Goal: Task Accomplishment & Management: Use online tool/utility

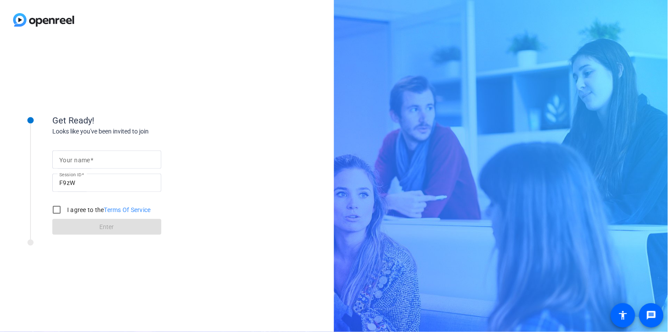
click at [78, 161] on mat-label "Your name" at bounding box center [74, 160] width 31 height 7
click at [78, 161] on input "Your name" at bounding box center [106, 159] width 95 height 10
type input "[PERSON_NAME]"
click at [56, 210] on input "I agree to the Terms Of Service" at bounding box center [56, 209] width 17 height 17
checkbox input "true"
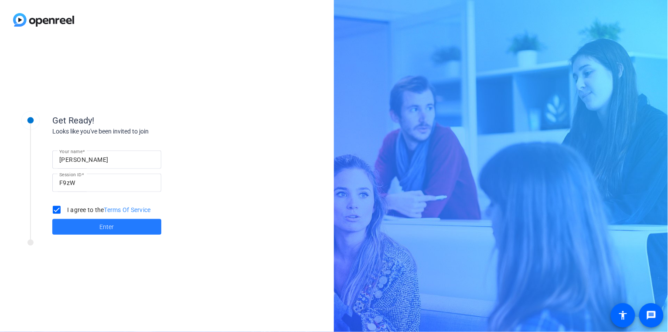
click at [107, 226] on span "Enter" at bounding box center [107, 226] width 14 height 9
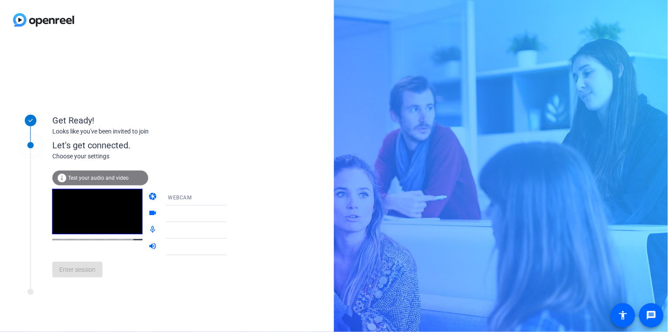
click at [230, 199] on icon at bounding box center [235, 197] width 10 height 10
click at [219, 198] on div at bounding box center [334, 166] width 668 height 332
click at [75, 273] on div "Enter session" at bounding box center [148, 269] width 192 height 29
drag, startPoint x: 30, startPoint y: 144, endPoint x: 50, endPoint y: 155, distance: 22.8
click at [30, 144] on icon at bounding box center [31, 145] width 30 height 30
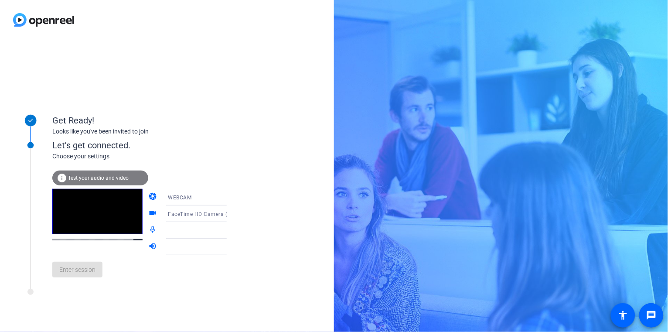
click at [90, 158] on div "Choose your settings" at bounding box center [148, 156] width 192 height 9
click at [230, 198] on icon at bounding box center [235, 197] width 10 height 10
click at [171, 232] on span "DESKTOP" at bounding box center [168, 231] width 24 height 10
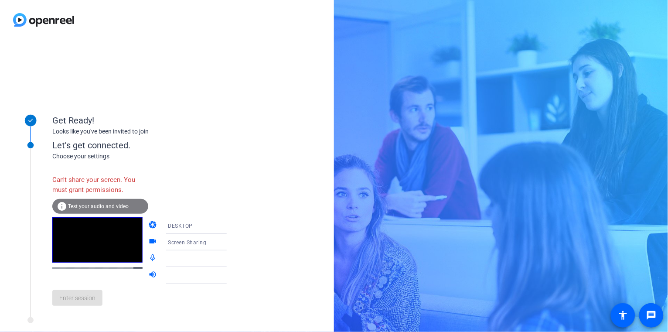
click at [223, 165] on div "Can't share your screen. You must grant permissions. info Test your audio and v…" at bounding box center [148, 237] width 192 height 152
click at [233, 242] on icon at bounding box center [235, 242] width 4 height 2
click at [187, 260] on span "Screen Sharing" at bounding box center [175, 259] width 38 height 10
click at [58, 120] on div "Get Ready!" at bounding box center [139, 120] width 174 height 13
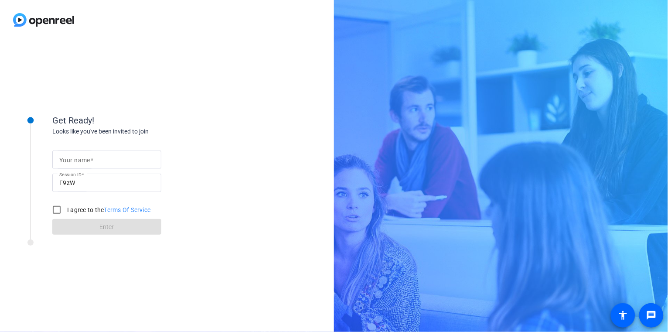
click at [75, 161] on mat-label "Your name" at bounding box center [74, 160] width 31 height 7
click at [75, 161] on input "Your name" at bounding box center [106, 159] width 95 height 10
type input "[PERSON_NAME]"
click at [58, 210] on input "I agree to the Terms Of Service" at bounding box center [56, 209] width 17 height 17
checkbox input "true"
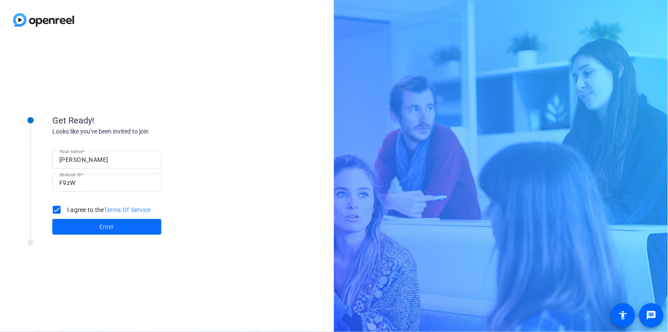
click at [116, 228] on span at bounding box center [106, 226] width 109 height 21
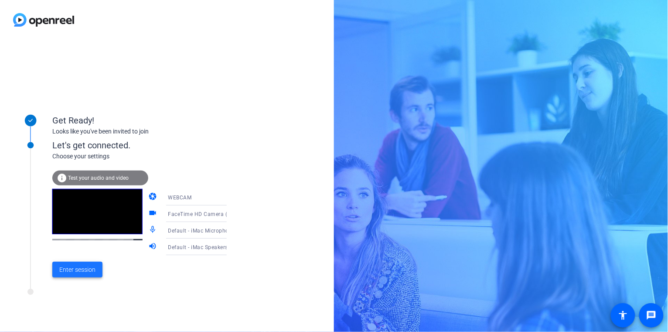
click at [76, 268] on span "Enter session" at bounding box center [77, 269] width 36 height 9
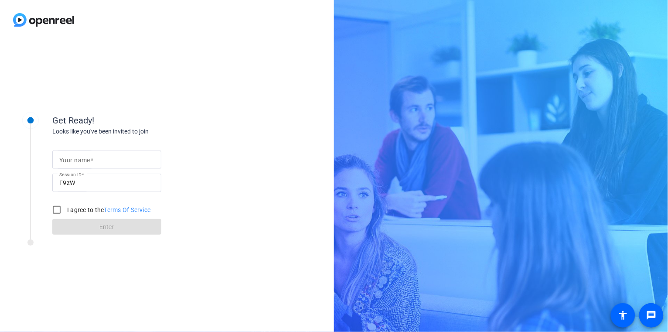
drag, startPoint x: 79, startPoint y: 154, endPoint x: 141, endPoint y: 156, distance: 62.0
click at [79, 154] on div at bounding box center [106, 159] width 95 height 18
type input "[PERSON_NAME]"
click at [57, 210] on input "I agree to the Terms Of Service" at bounding box center [56, 209] width 17 height 17
checkbox input "true"
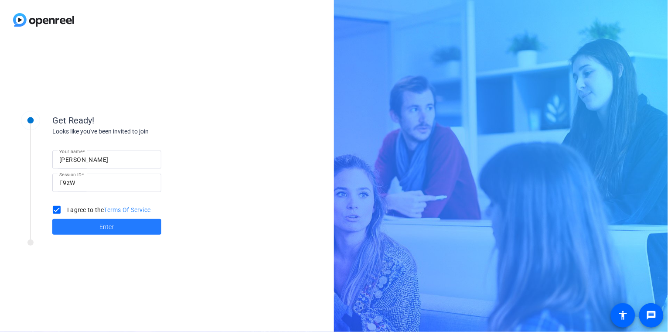
click at [94, 227] on span at bounding box center [106, 226] width 109 height 21
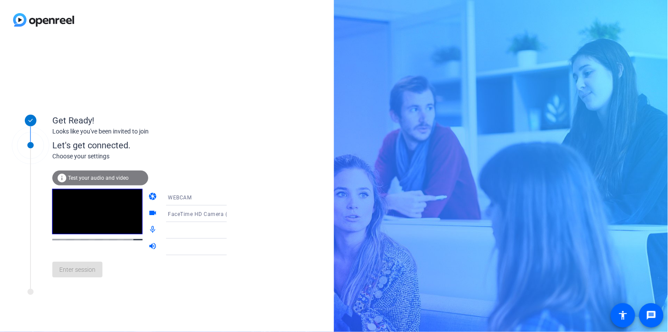
click at [94, 177] on span "Test your audio and video" at bounding box center [98, 178] width 61 height 6
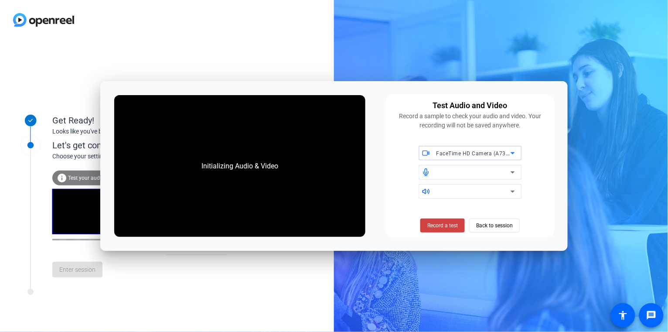
click at [211, 46] on div "Get Ready! Looks like you've been invited to join Let's get connected. Choose y…" at bounding box center [167, 186] width 334 height 292
click at [485, 225] on span "Back to session" at bounding box center [494, 225] width 37 height 17
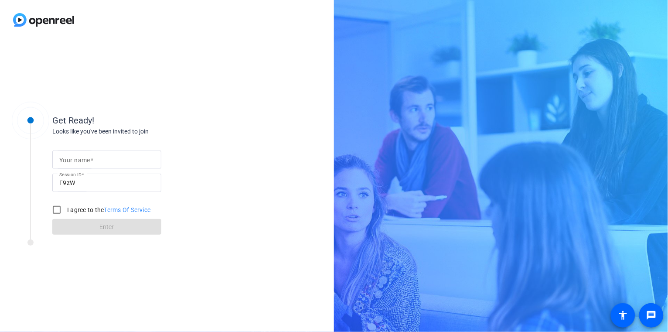
drag, startPoint x: 73, startPoint y: 159, endPoint x: 78, endPoint y: 159, distance: 5.2
click at [75, 159] on mat-label "Your name" at bounding box center [74, 160] width 31 height 7
click at [75, 159] on input "Your name" at bounding box center [106, 159] width 95 height 10
type input "[PERSON_NAME]"
click at [59, 209] on input "I agree to the Terms Of Service" at bounding box center [56, 209] width 17 height 17
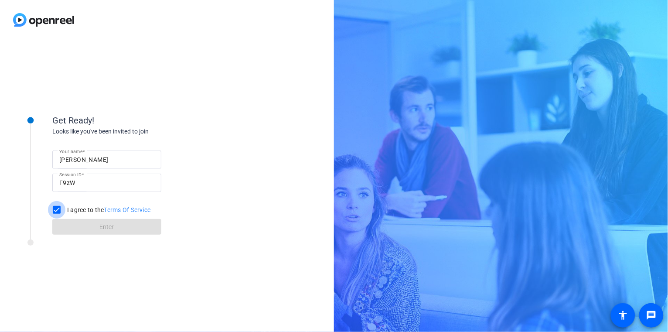
checkbox input "true"
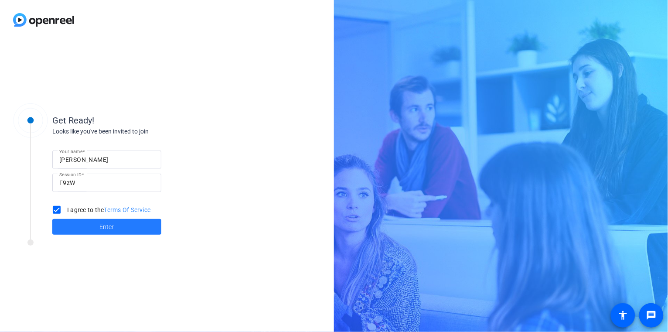
click at [106, 225] on span "Enter" at bounding box center [107, 226] width 14 height 9
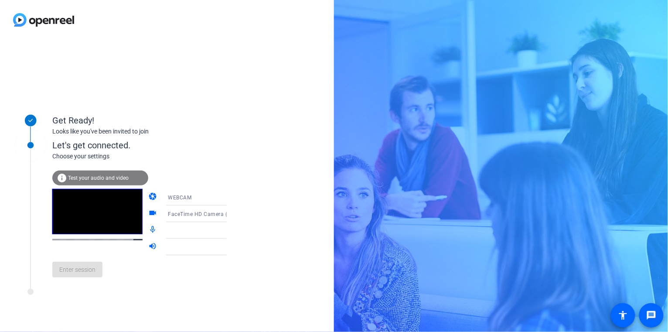
click at [233, 197] on icon at bounding box center [235, 197] width 4 height 2
click at [218, 197] on div at bounding box center [334, 166] width 668 height 332
click at [230, 230] on icon at bounding box center [235, 230] width 10 height 10
click at [233, 229] on icon at bounding box center [235, 230] width 4 height 2
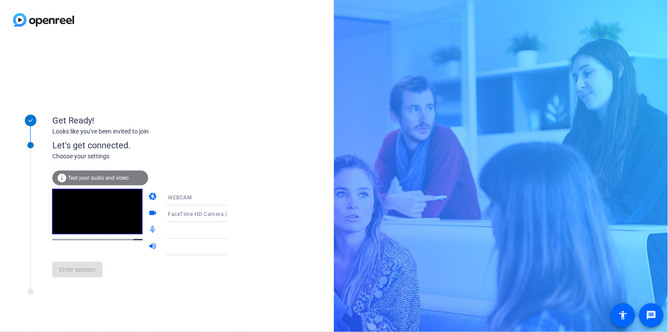
click at [233, 229] on icon at bounding box center [235, 230] width 4 height 2
click at [230, 247] on icon at bounding box center [235, 247] width 10 height 10
click at [230, 212] on icon at bounding box center [235, 213] width 10 height 10
click at [182, 242] on span "FaceTime HD Camera (A73C:4162)" at bounding box center [190, 236] width 68 height 21
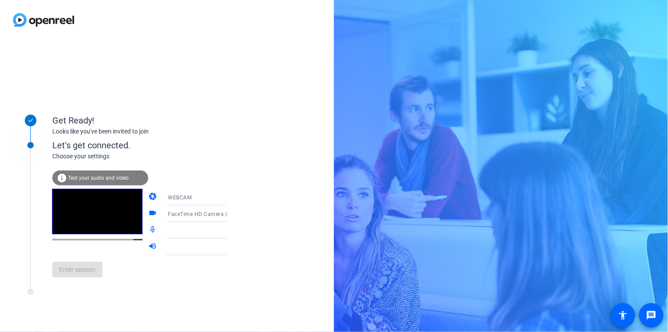
click at [233, 214] on icon at bounding box center [235, 214] width 4 height 2
click at [190, 230] on span "FaceTime HD Camera (A73C:4162)" at bounding box center [190, 236] width 68 height 21
click at [230, 196] on icon at bounding box center [235, 197] width 10 height 10
click at [181, 230] on mat-option "DESKTOP" at bounding box center [189, 231] width 75 height 17
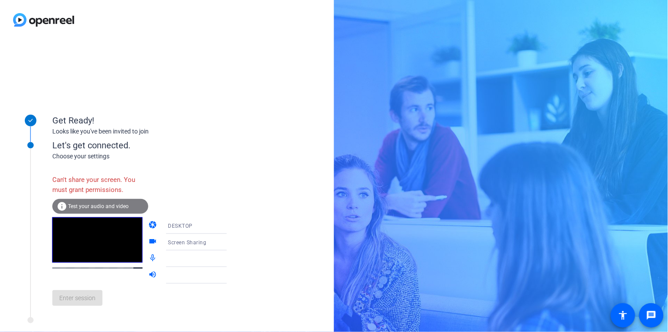
click at [92, 205] on span "Test your audio and video" at bounding box center [98, 206] width 61 height 6
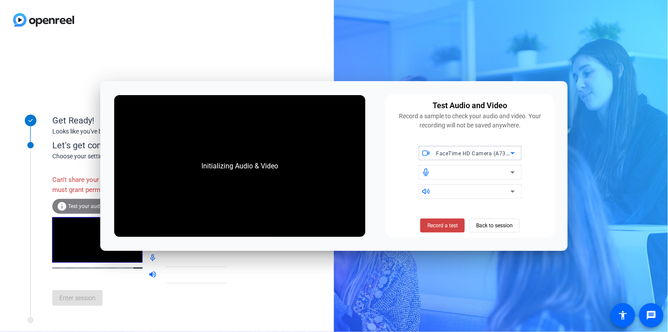
click at [515, 154] on icon at bounding box center [513, 153] width 10 height 10
click at [515, 154] on div at bounding box center [334, 166] width 668 height 332
click at [579, 159] on div "Get Ready! Looks like you've been invited to join Let's get connected. Choose y…" at bounding box center [334, 166] width 668 height 332
click at [487, 224] on span "Back to session" at bounding box center [494, 225] width 37 height 17
